Goal: Task Accomplishment & Management: Complete application form

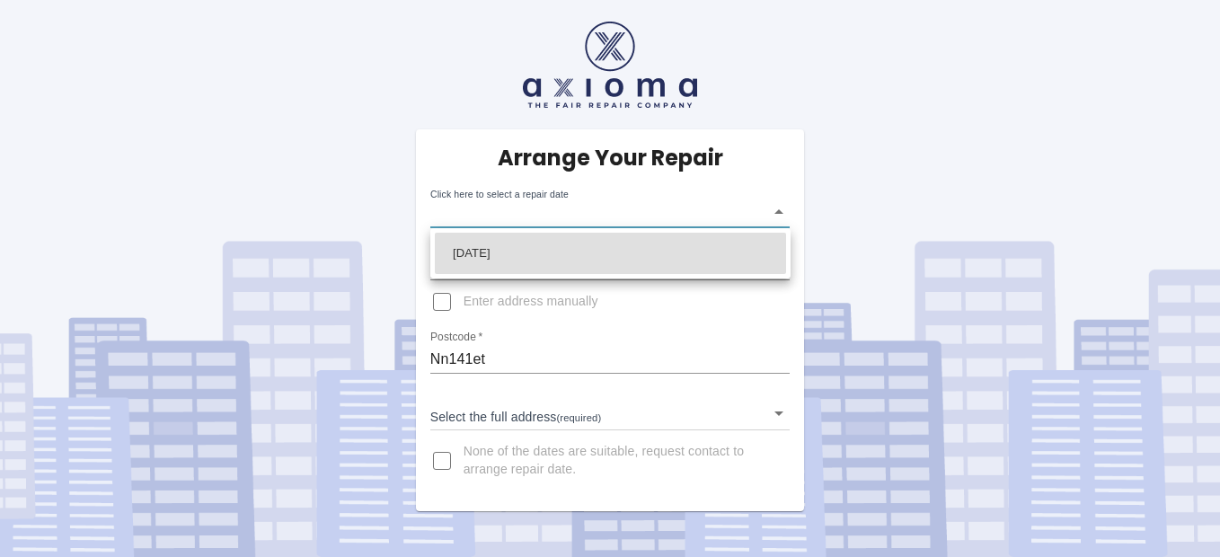
click at [541, 210] on body "Arrange Your Repair Click here to select a repair date ​ Phone Number   * 07398…" at bounding box center [610, 278] width 1220 height 557
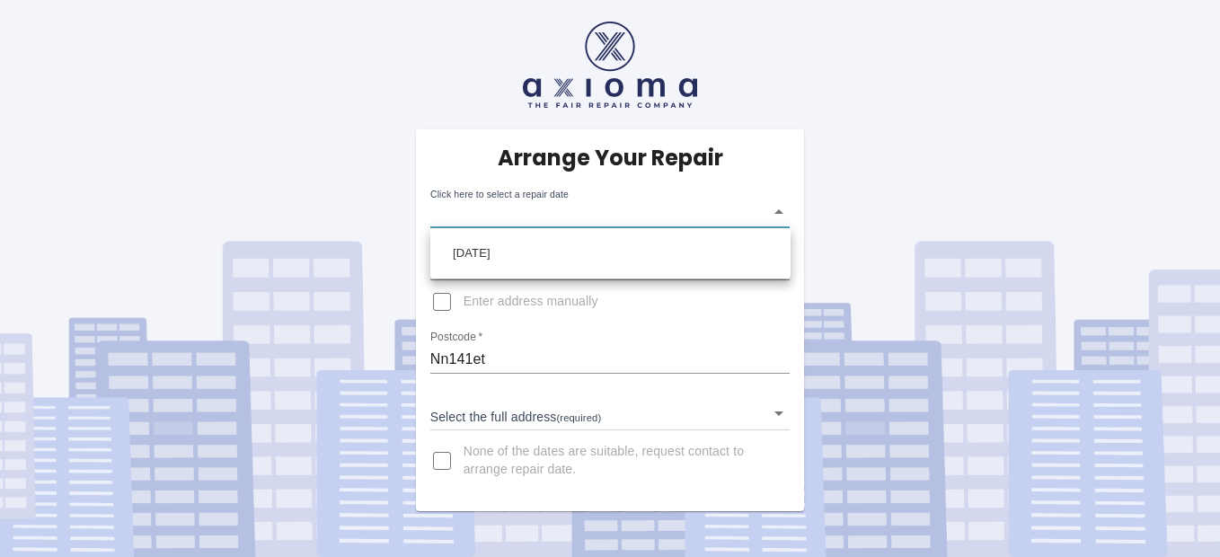
click at [439, 303] on div at bounding box center [610, 278] width 1220 height 557
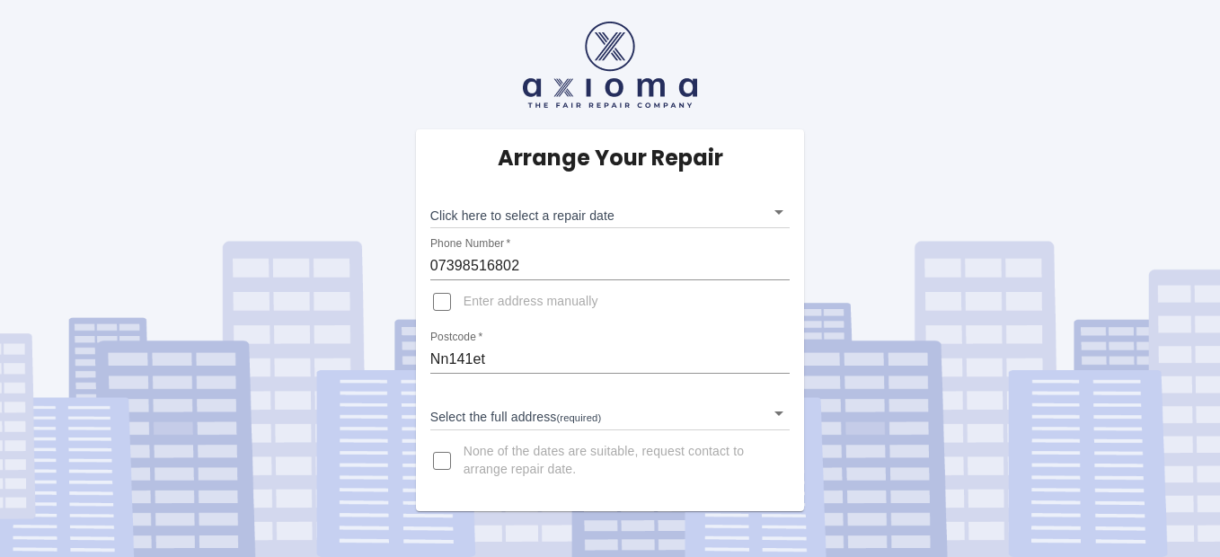
click at [628, 294] on div "Arrange Your Repair Click here to select a repair date ​ Phone Number   * 07398…" at bounding box center [610, 320] width 389 height 382
click at [611, 294] on div "Arrange Your Repair Click here to select a repair date ​ Phone Number   * 07398…" at bounding box center [610, 320] width 389 height 382
click at [437, 300] on input "Enter address manually" at bounding box center [441, 301] width 43 height 43
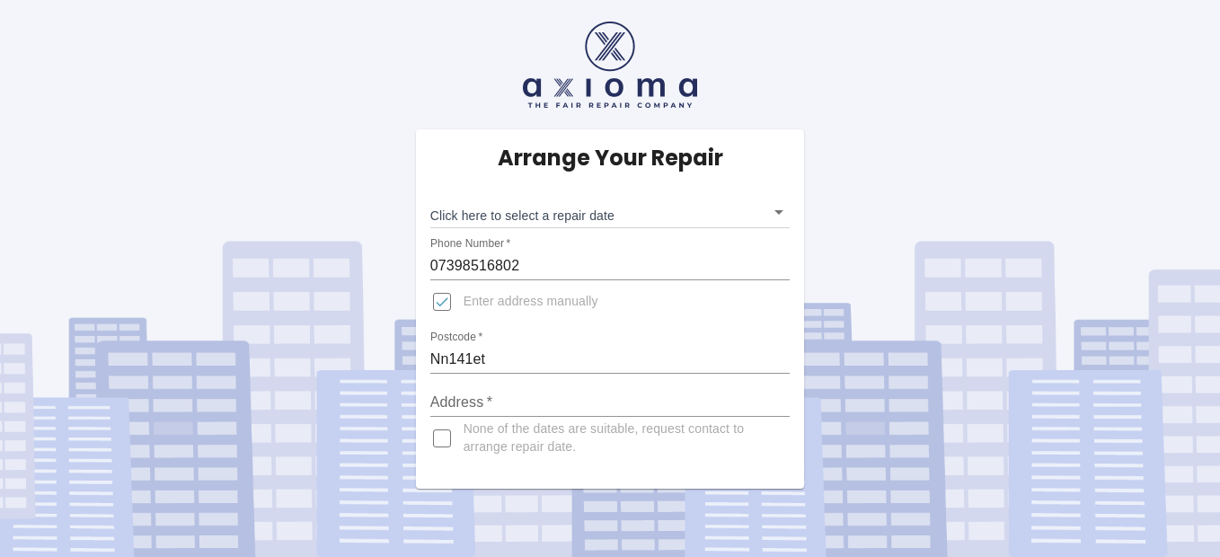
click at [477, 297] on span "Enter address manually" at bounding box center [531, 302] width 135 height 18
click at [464, 297] on input "Enter address manually" at bounding box center [441, 301] width 43 height 43
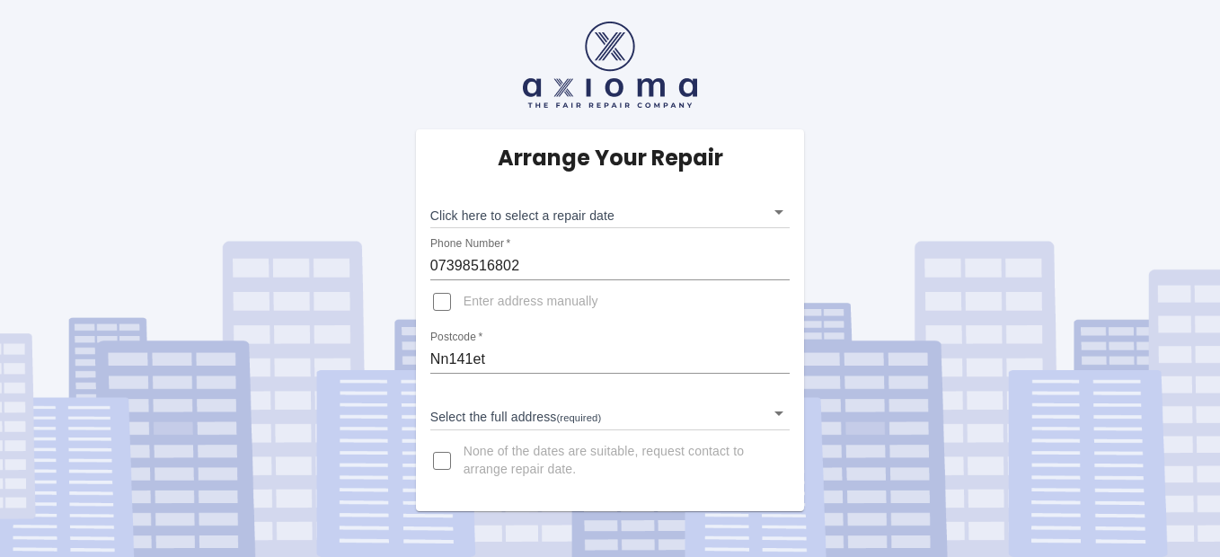
click at [491, 297] on span "Enter address manually" at bounding box center [531, 302] width 135 height 18
click at [464, 297] on input "Enter address manually" at bounding box center [441, 301] width 43 height 43
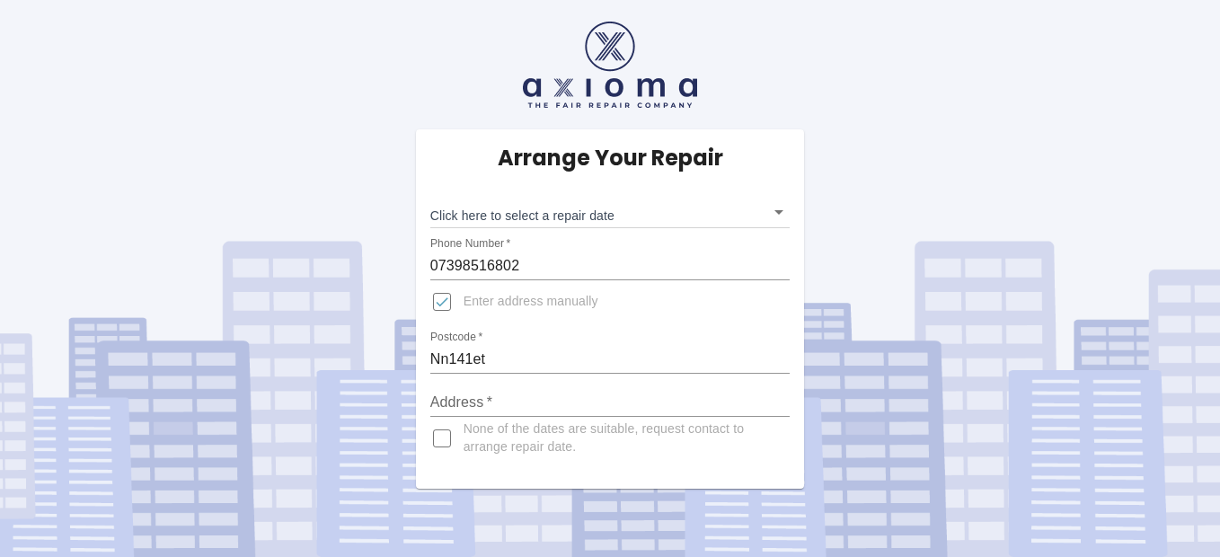
click at [465, 292] on label "Enter address manually" at bounding box center [509, 301] width 178 height 43
click at [464, 292] on input "Enter address manually" at bounding box center [441, 301] width 43 height 43
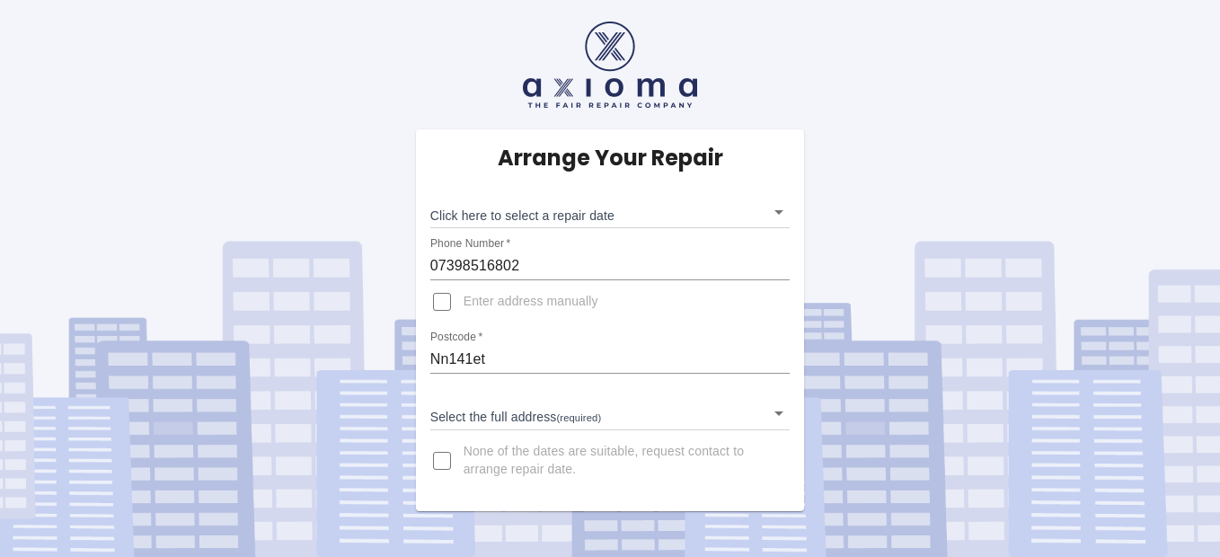
click at [438, 300] on input "Enter address manually" at bounding box center [441, 301] width 43 height 43
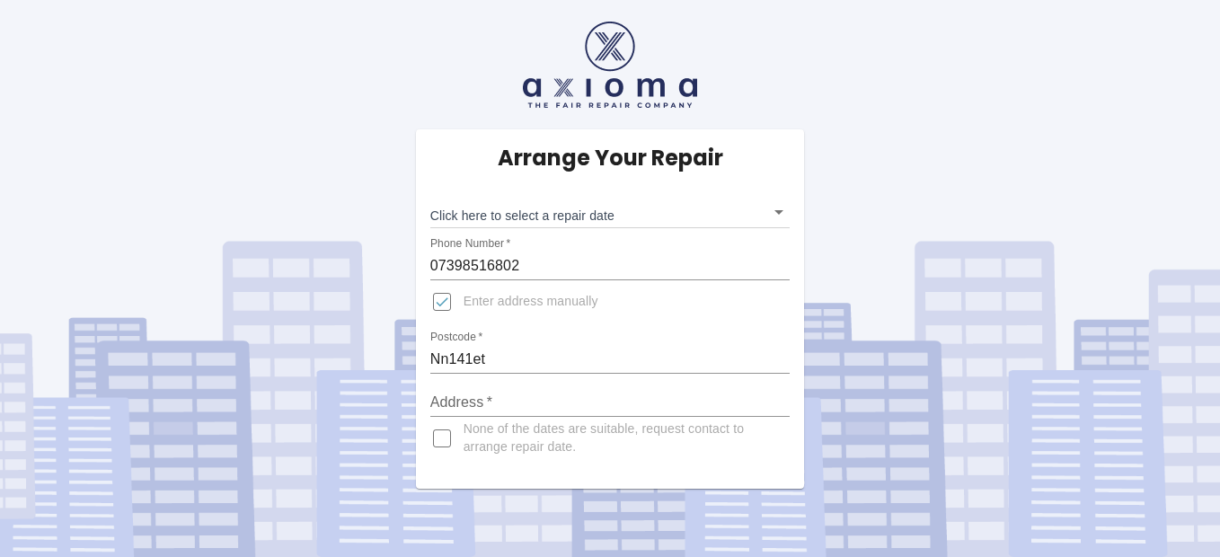
click at [490, 300] on span "Enter address manually" at bounding box center [531, 302] width 135 height 18
click at [464, 300] on input "Enter address manually" at bounding box center [441, 301] width 43 height 43
checkbox input "false"
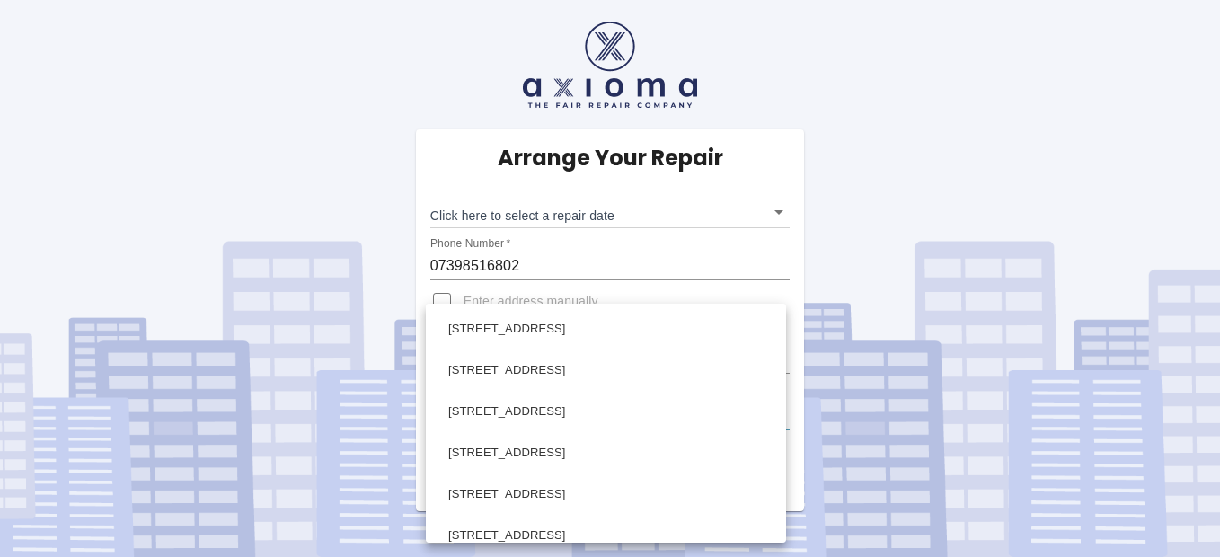
click at [492, 417] on body "Arrange Your Repair Click here to select a repair date ​ Phone Number   * 07398…" at bounding box center [610, 278] width 1220 height 557
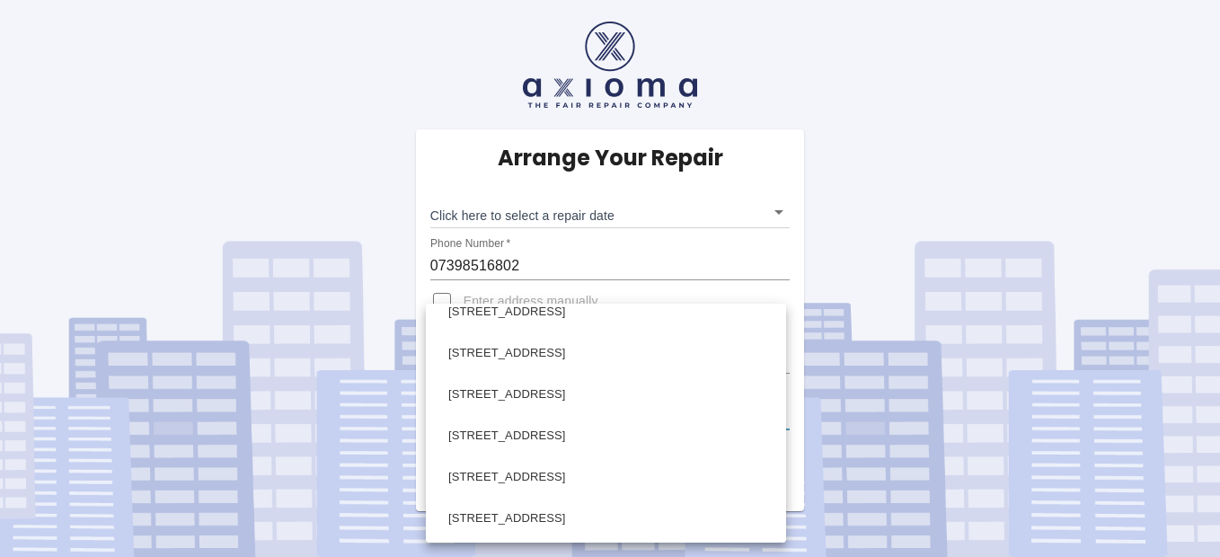
scroll to position [435, 0]
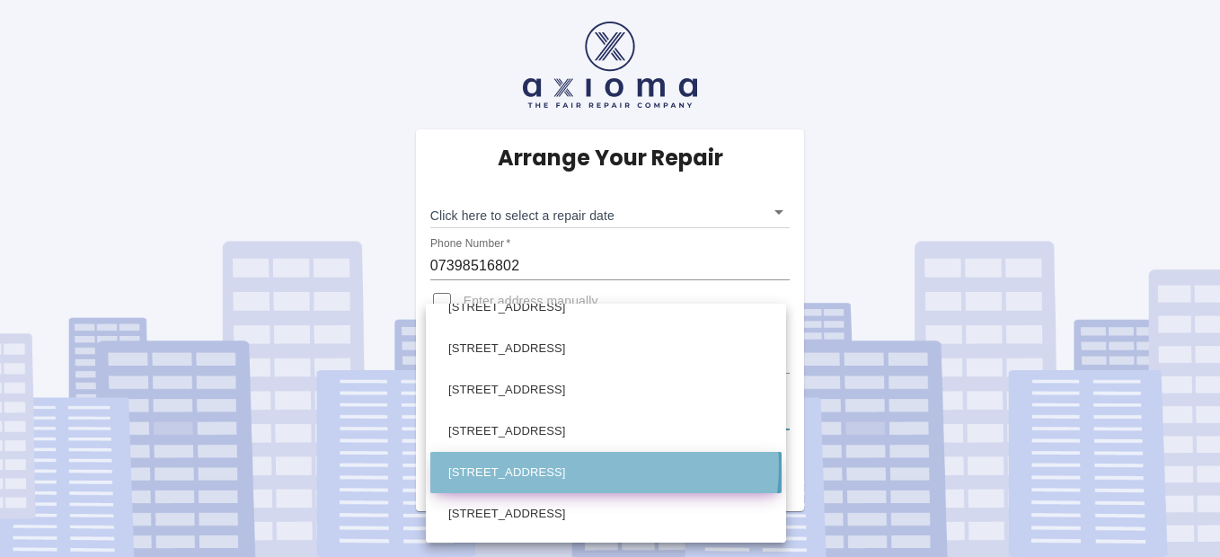
click at [574, 468] on li "[STREET_ADDRESS]" at bounding box center [605, 472] width 351 height 41
type input "[STREET_ADDRESS]"
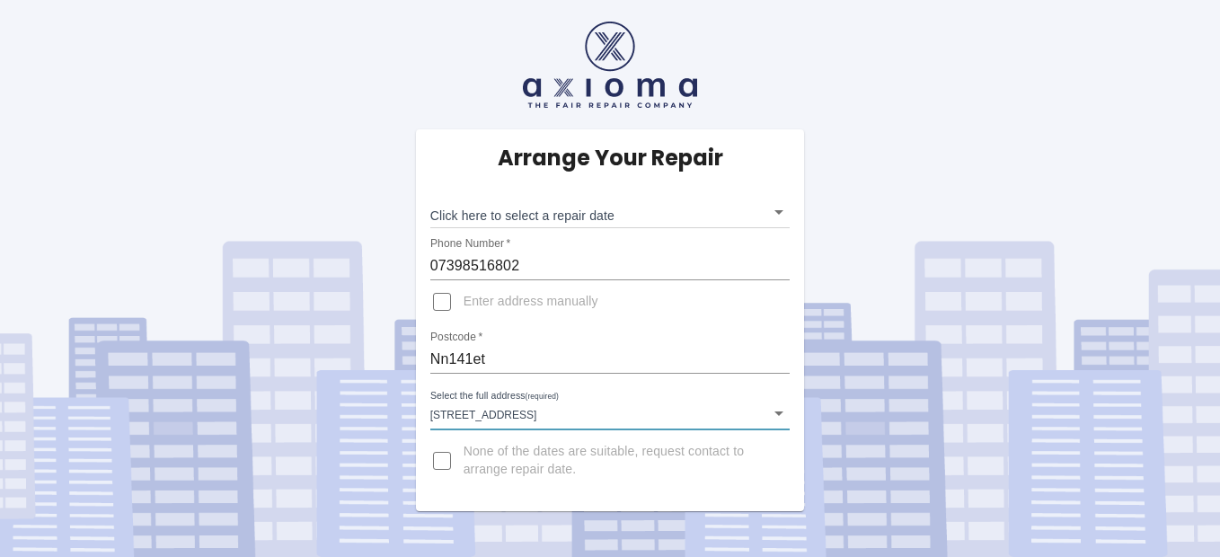
click at [778, 411] on body "Arrange Your Repair Click here to select a repair date ​ Phone Number   * 07398…" at bounding box center [610, 278] width 1220 height 557
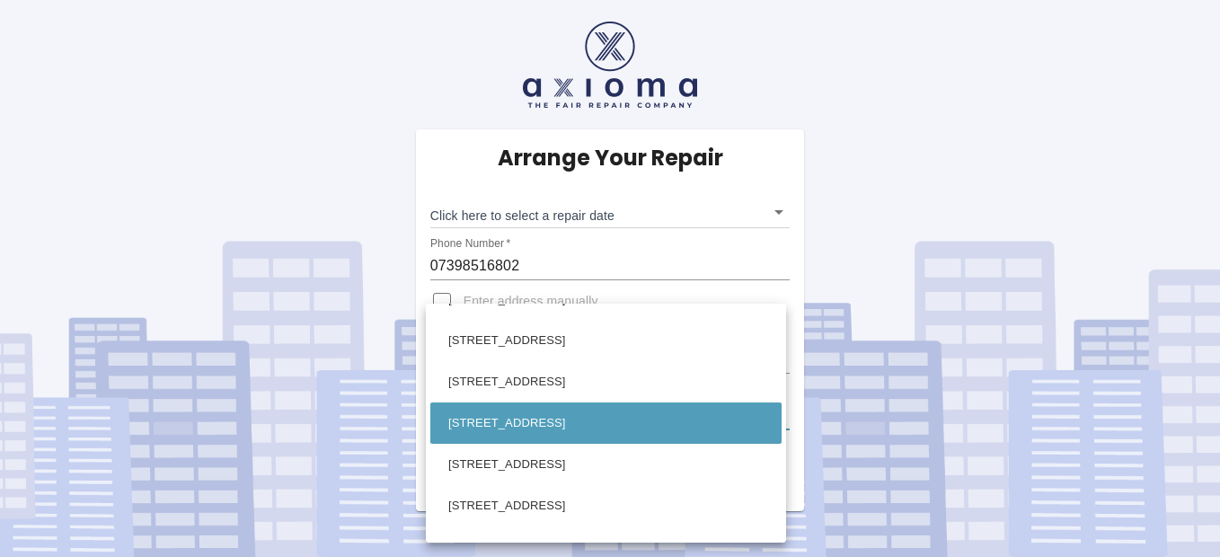
scroll to position [276, 0]
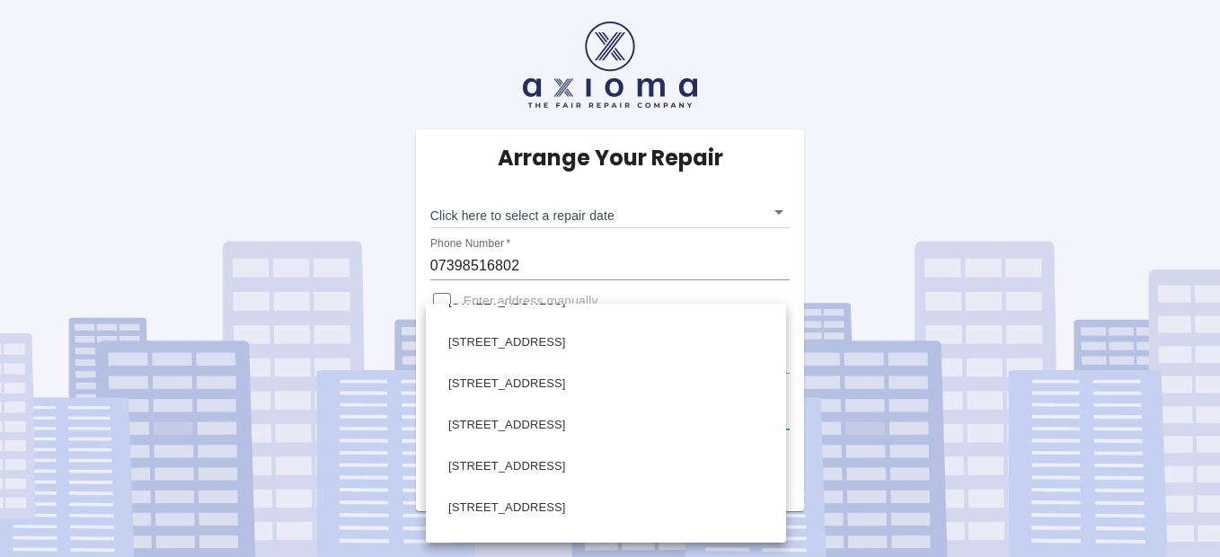
click at [910, 252] on div at bounding box center [610, 278] width 1220 height 557
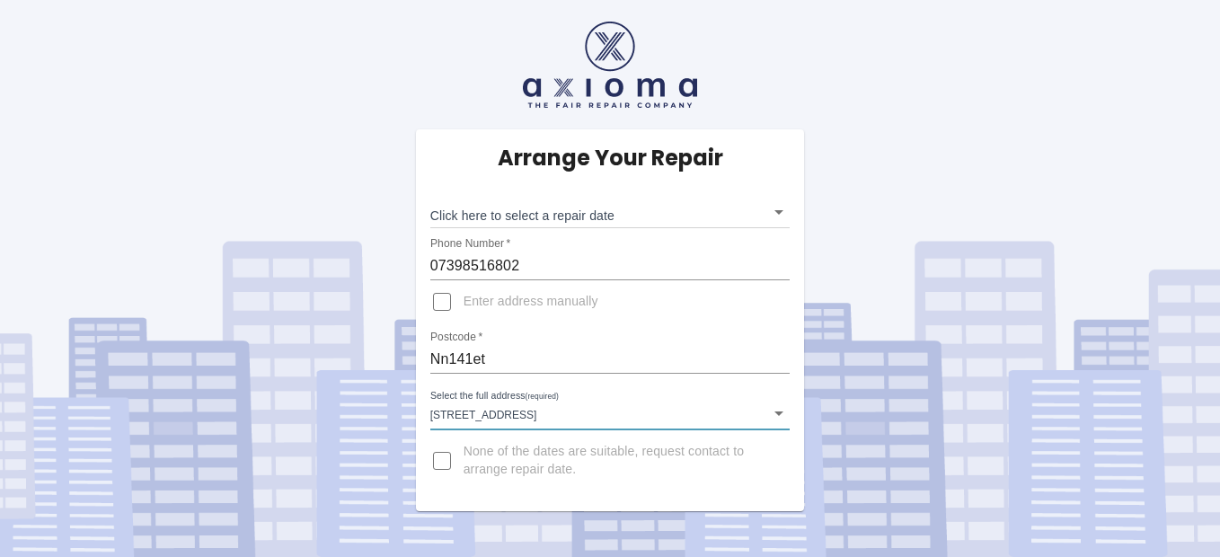
click at [778, 412] on body "Arrange Your Repair Click here to select a repair date ​ Phone Number   * 07398…" at bounding box center [610, 278] width 1220 height 557
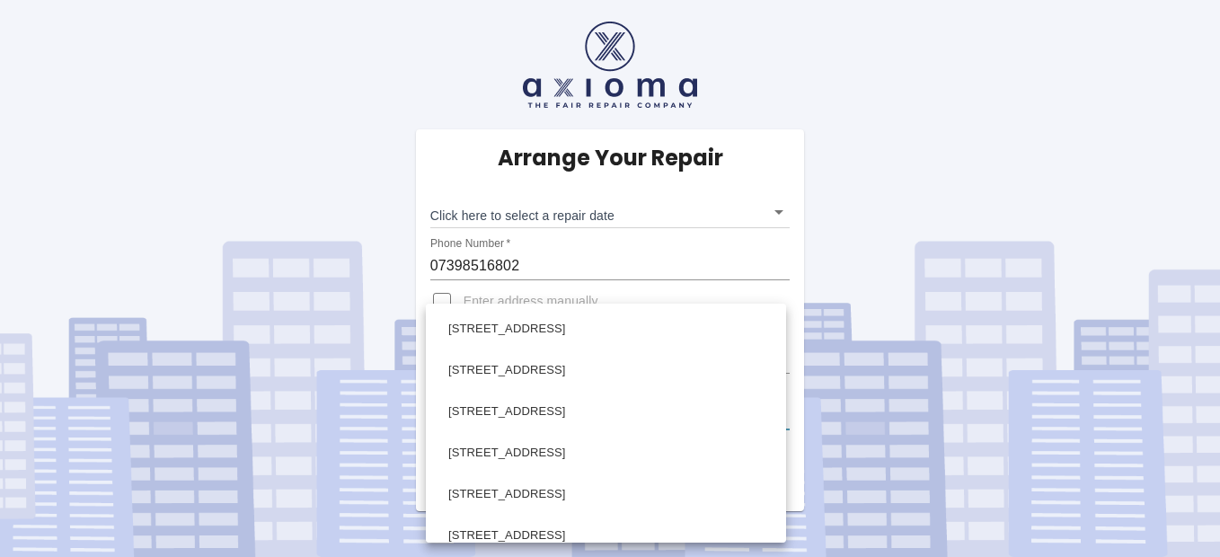
scroll to position [484, 0]
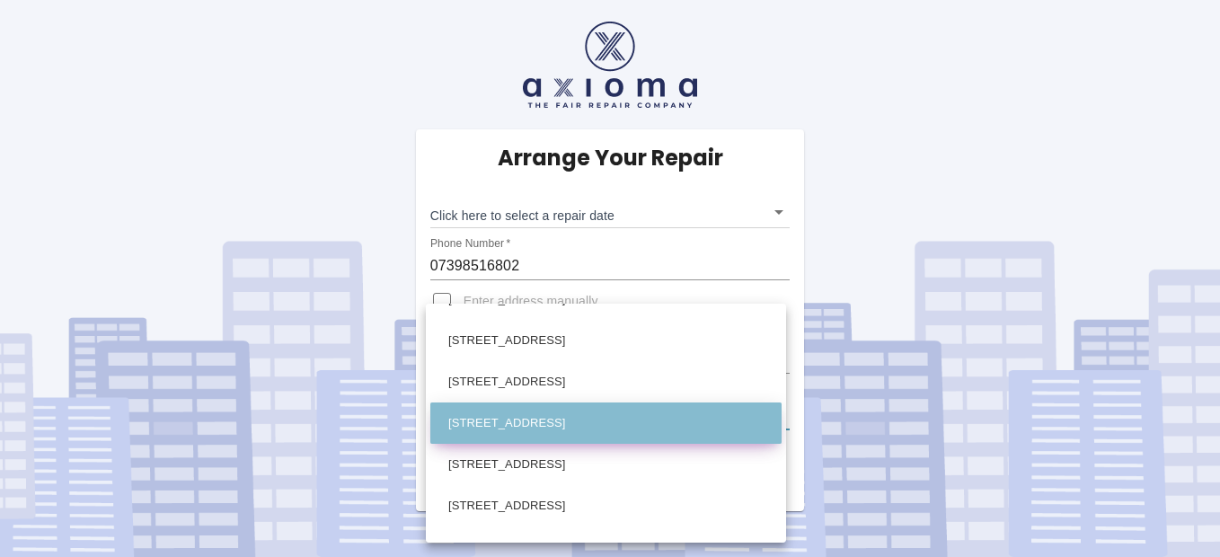
click at [657, 419] on li "[STREET_ADDRESS]" at bounding box center [605, 423] width 351 height 41
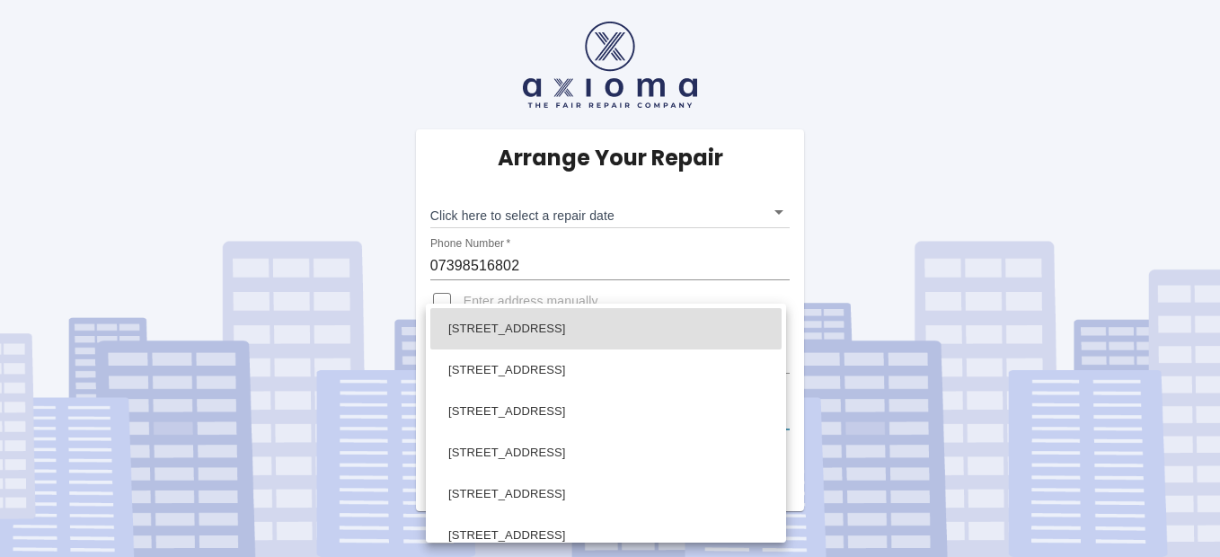
click at [507, 417] on body "Arrange Your Repair Click here to select a repair date ​ Phone Number   * 07398…" at bounding box center [610, 278] width 1220 height 557
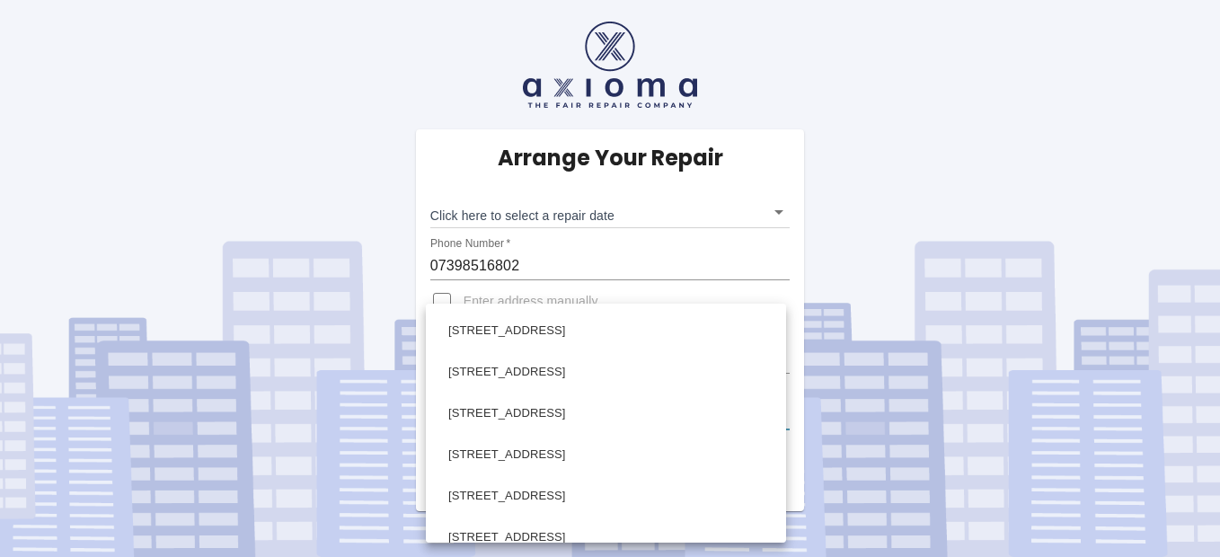
scroll to position [416, 0]
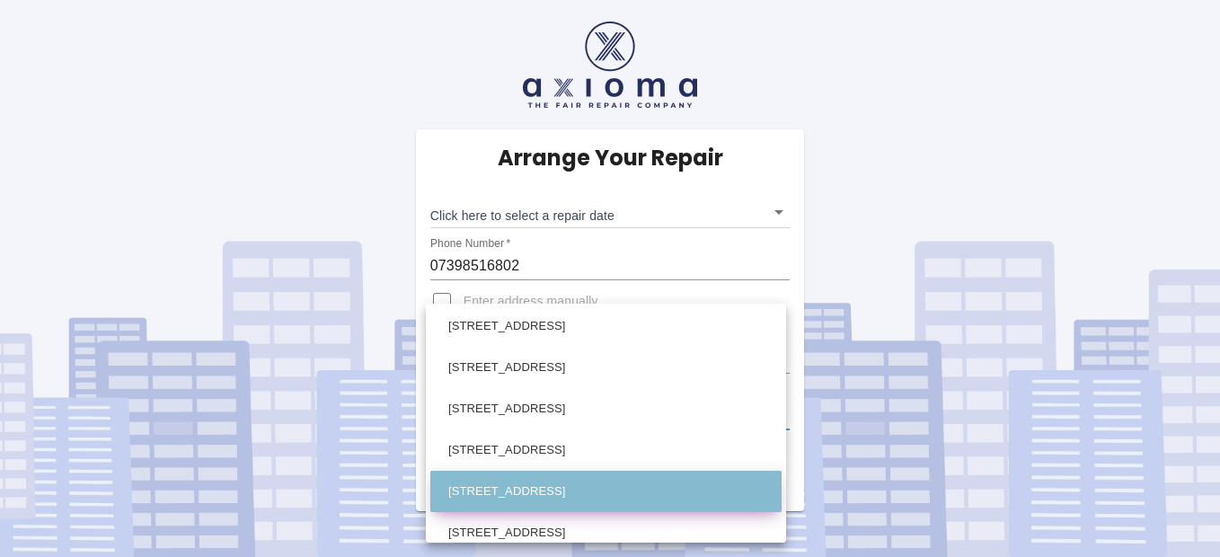
click at [627, 497] on li "[STREET_ADDRESS]" at bounding box center [605, 491] width 351 height 41
type input "[STREET_ADDRESS]"
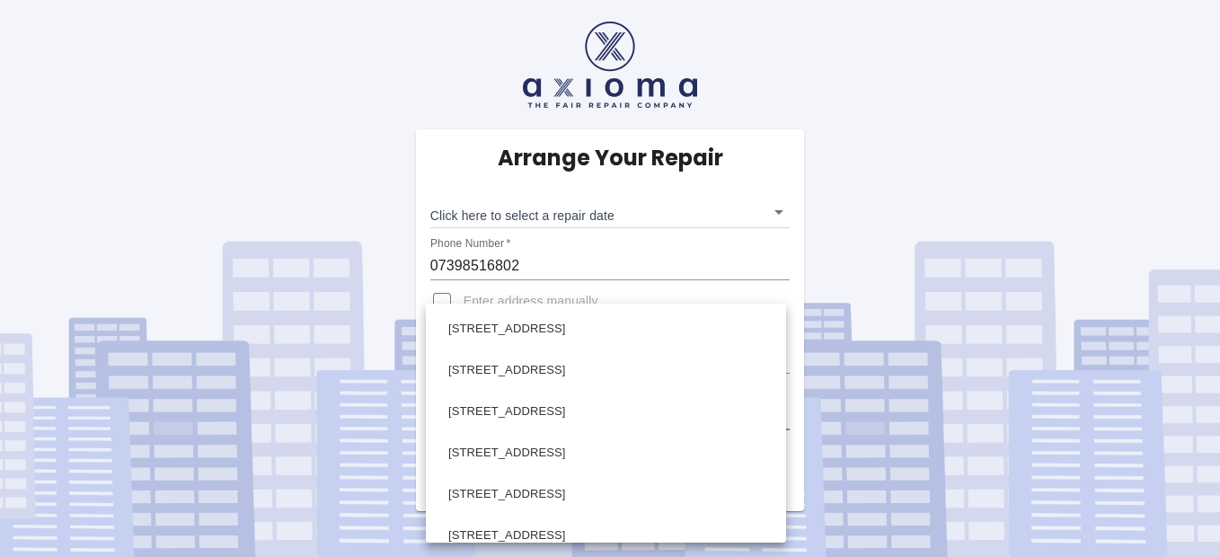
scroll to position [484, 0]
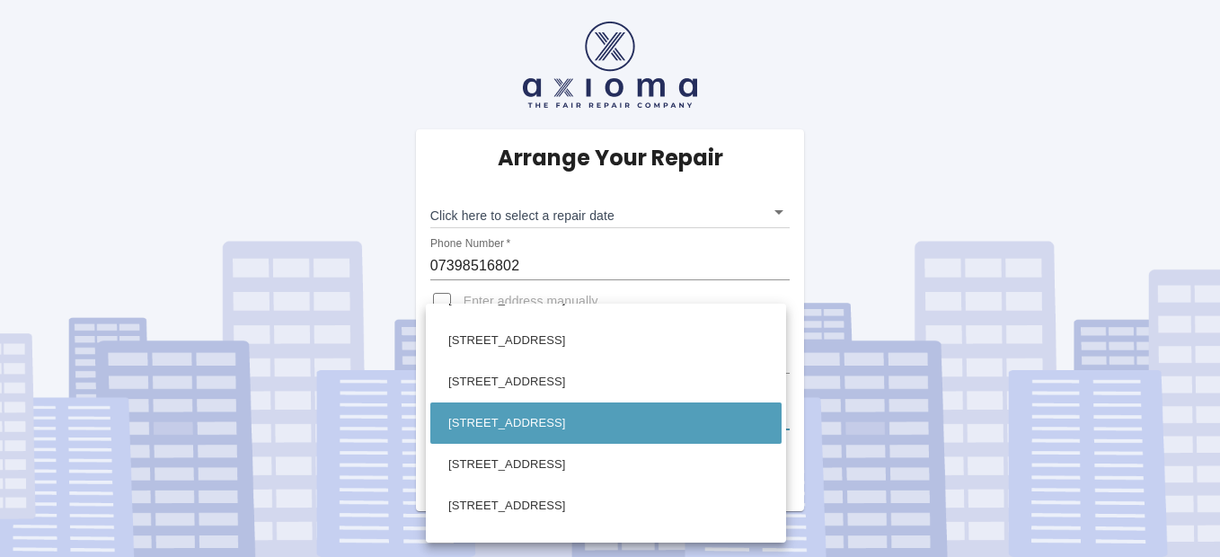
click at [778, 415] on body "Arrange Your Repair Click here to select a repair date ​ Phone Number   * 07398…" at bounding box center [610, 278] width 1220 height 557
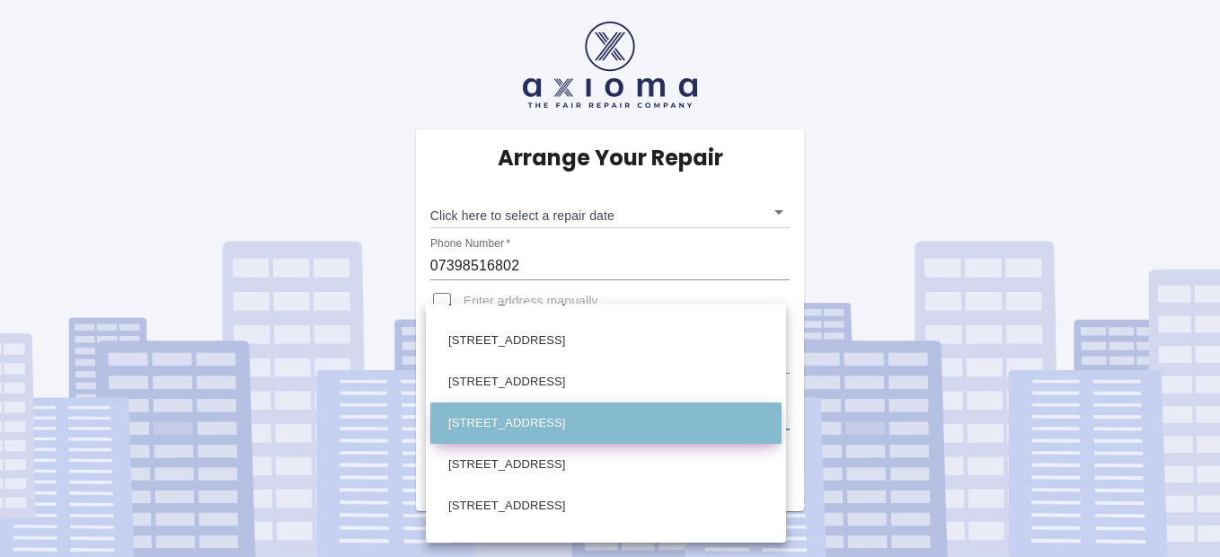
click at [708, 420] on li "[STREET_ADDRESS]" at bounding box center [605, 423] width 351 height 41
